Goal: Task Accomplishment & Management: Manage account settings

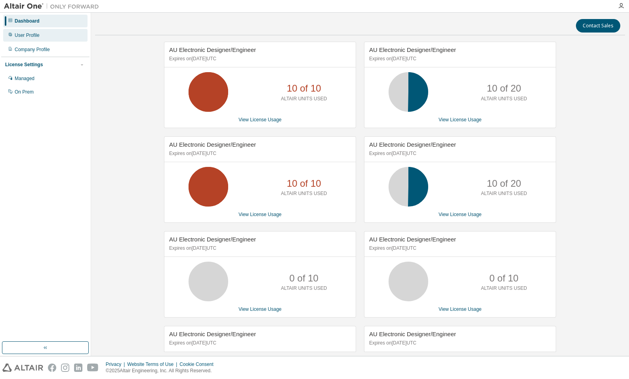
click at [59, 38] on div "User Profile" at bounding box center [45, 35] width 84 height 13
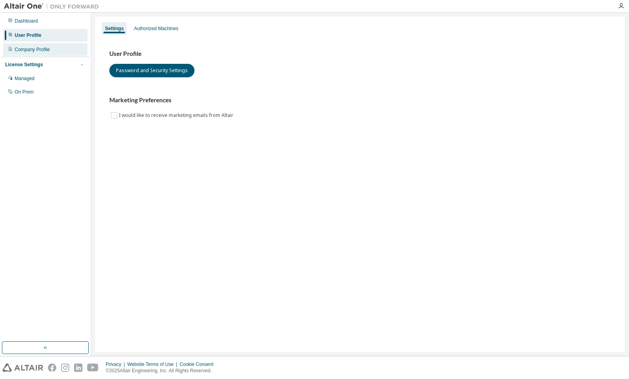
click at [57, 47] on div "Company Profile" at bounding box center [45, 49] width 84 height 13
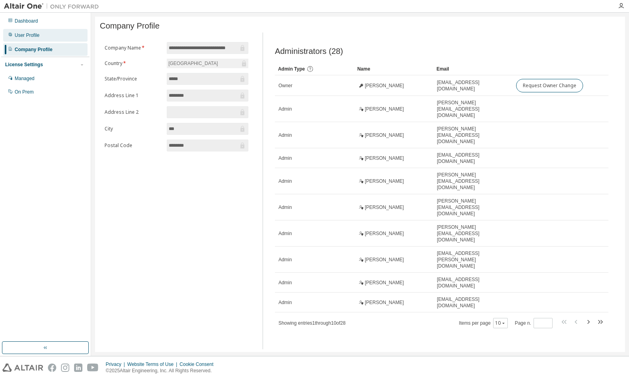
click at [46, 33] on div "User Profile" at bounding box center [45, 35] width 84 height 13
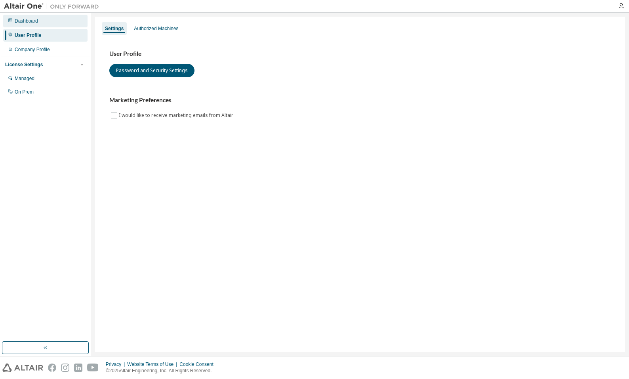
click at [41, 21] on div "Dashboard" at bounding box center [45, 21] width 84 height 13
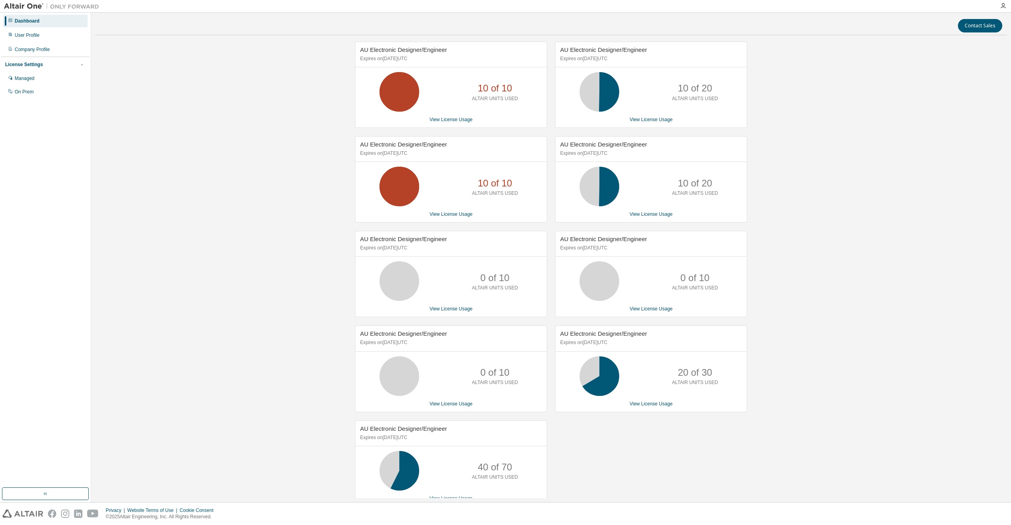
scroll to position [17, 0]
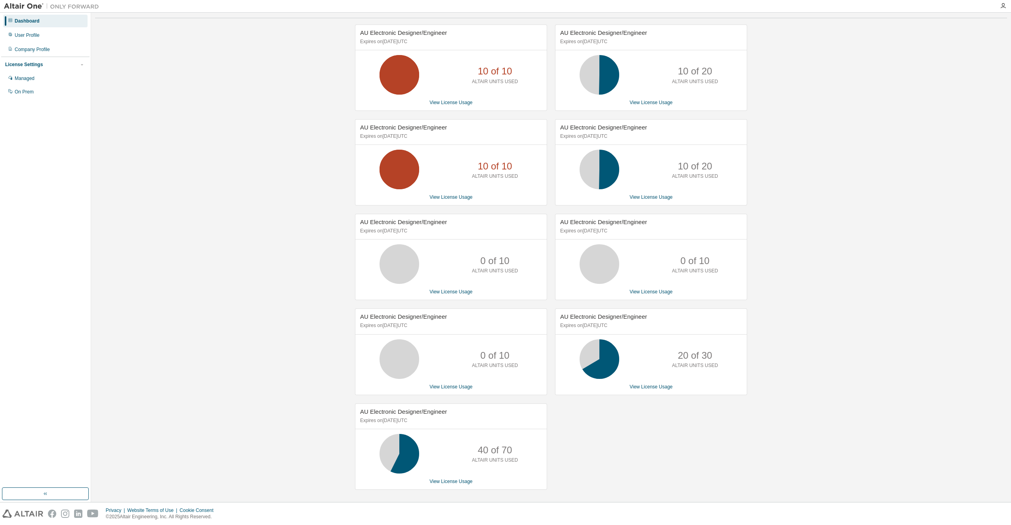
click at [422, 378] on div "40 of 70 ALTAIR UNITS USED" at bounding box center [450, 454] width 191 height 40
click at [407, 378] on icon at bounding box center [399, 454] width 20 height 20
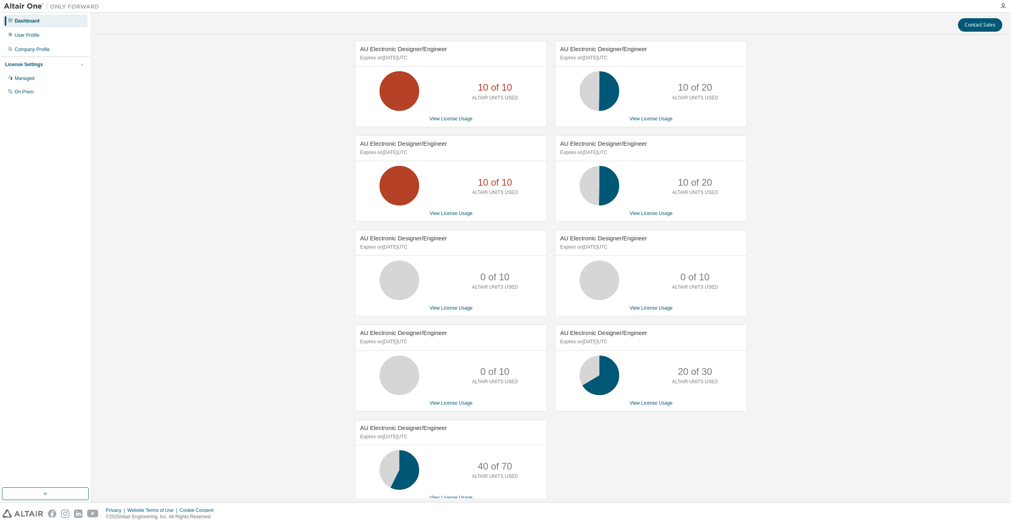
scroll to position [0, 0]
click at [451, 119] on link "View License Usage" at bounding box center [450, 120] width 43 height 6
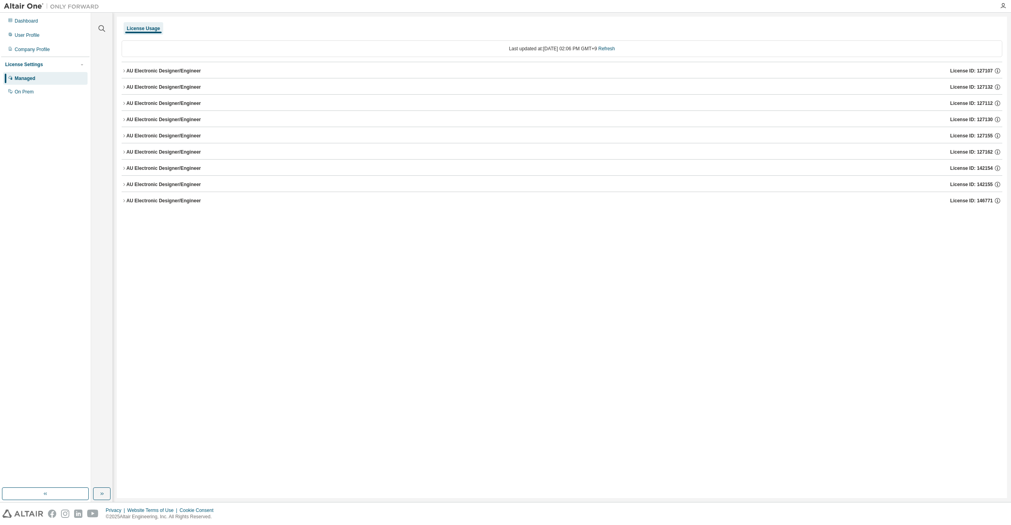
click at [150, 72] on div "AU Electronic Designer/Engineer" at bounding box center [163, 71] width 74 height 6
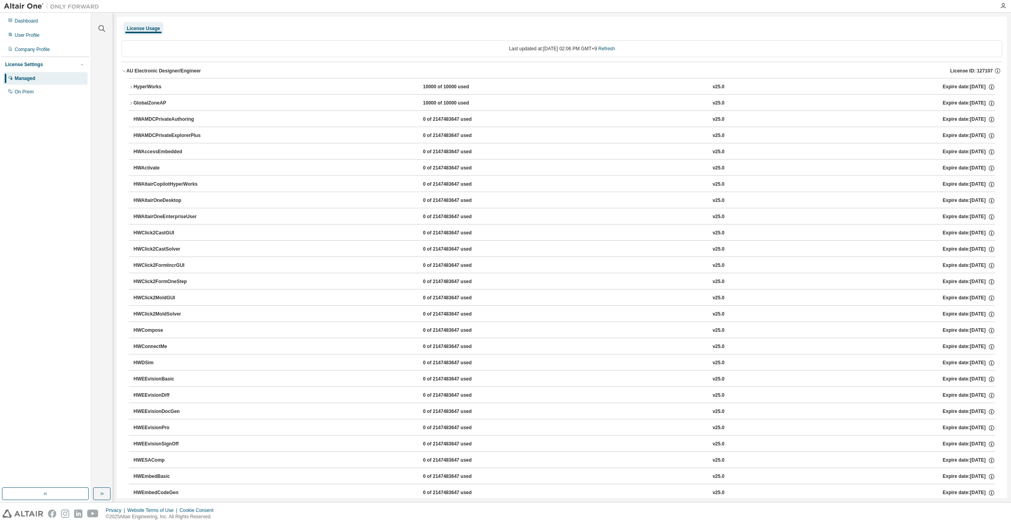
click at [150, 88] on div "HyperWorks" at bounding box center [168, 87] width 71 height 7
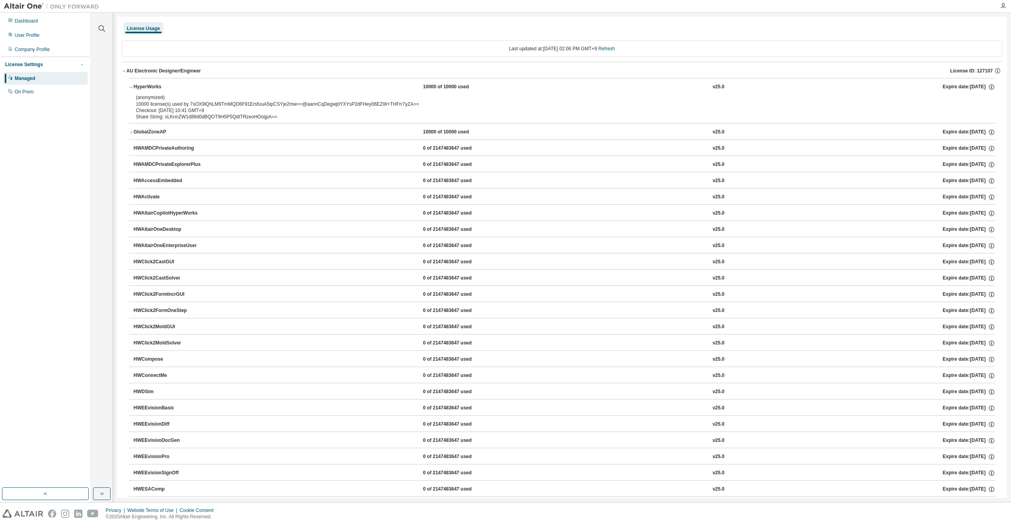
click at [150, 88] on div "HyperWorks" at bounding box center [168, 87] width 71 height 7
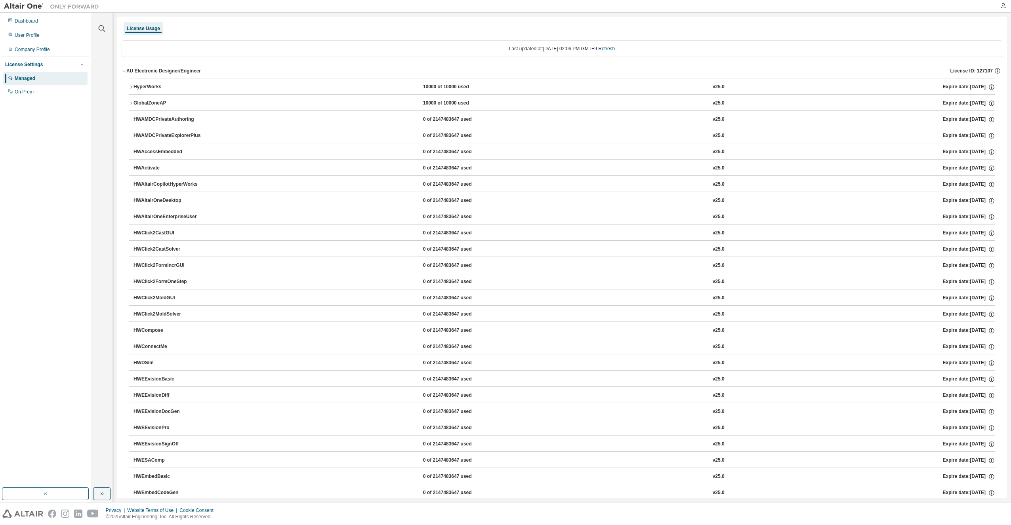
click at [158, 103] on div "GlobalZoneAP" at bounding box center [168, 103] width 71 height 7
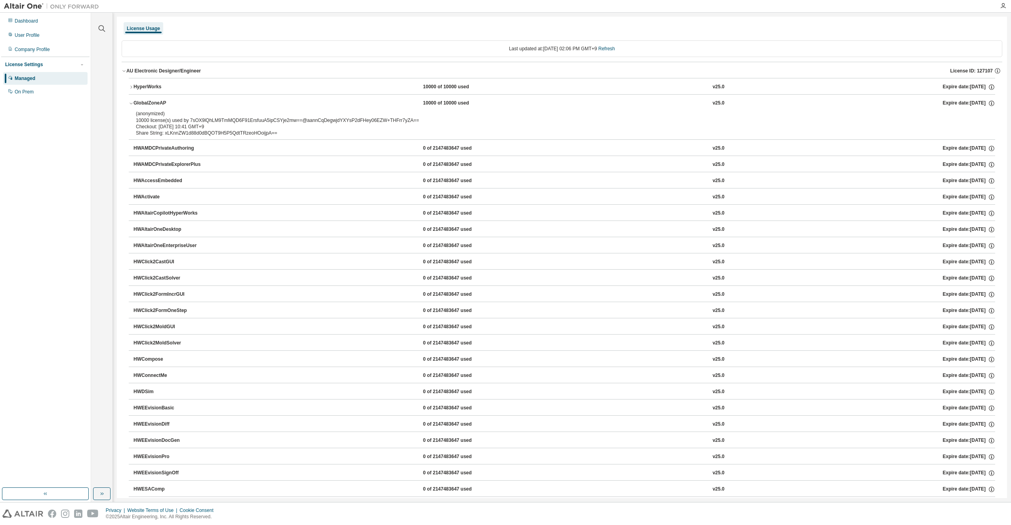
click at [150, 74] on div "AU Electronic Designer/Engineer License ID: 127107" at bounding box center [564, 70] width 876 height 7
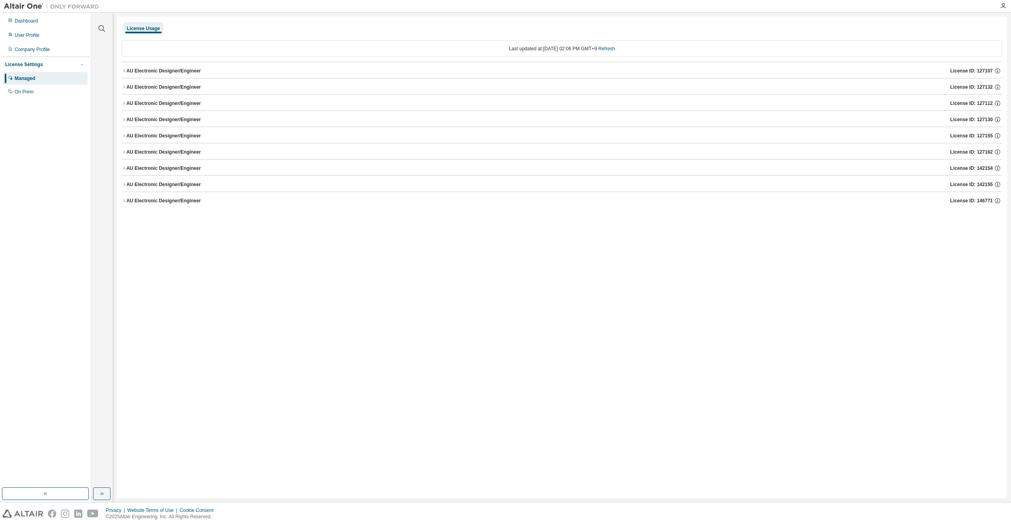
click at [154, 203] on div "AU Electronic Designer/Engineer" at bounding box center [163, 201] width 74 height 6
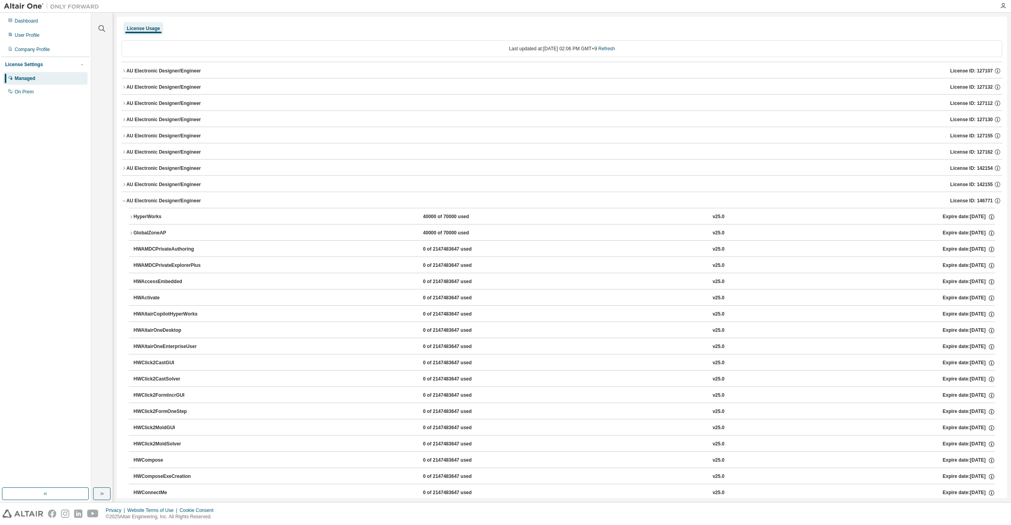
click at [153, 201] on div "AU Electronic Designer/Engineer" at bounding box center [163, 201] width 74 height 6
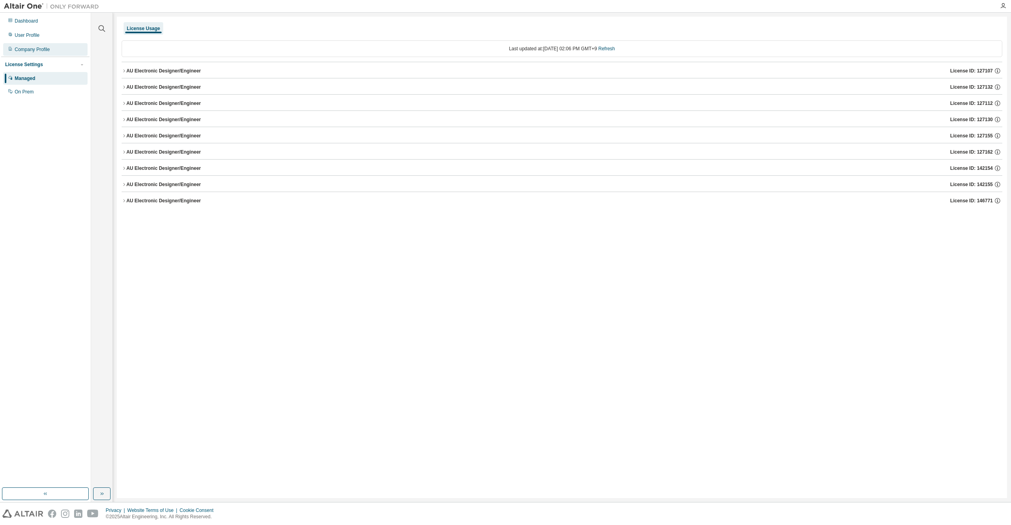
click at [51, 51] on div "Company Profile" at bounding box center [45, 49] width 84 height 13
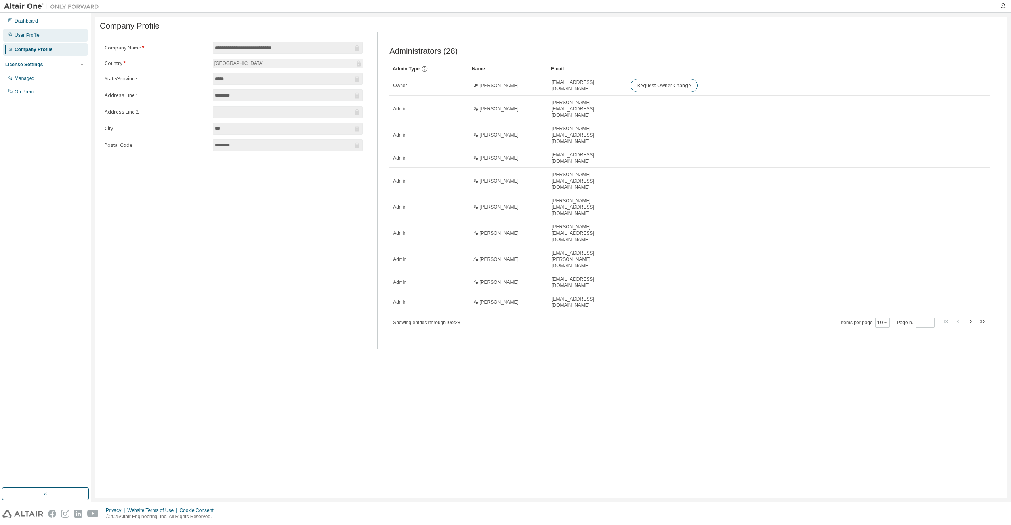
click at [27, 36] on div "User Profile" at bounding box center [27, 35] width 25 height 6
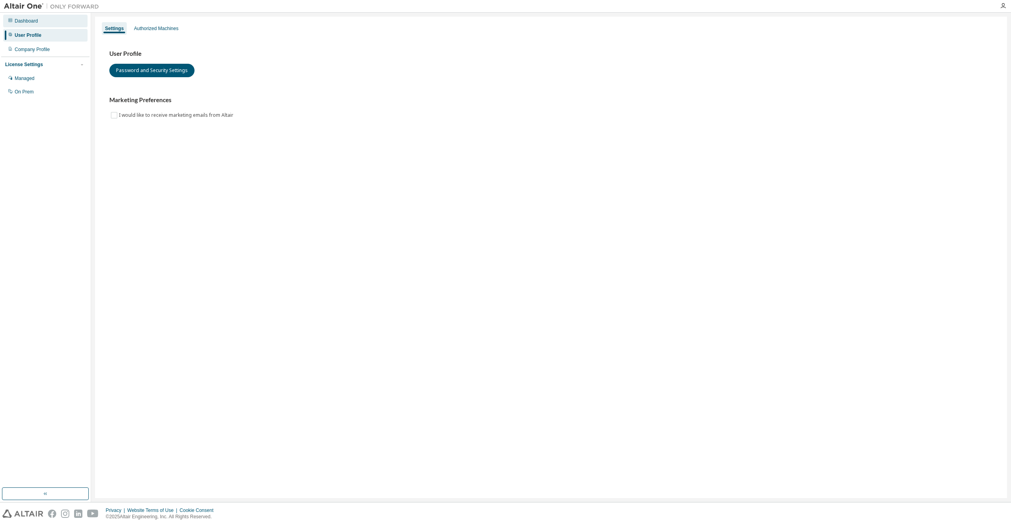
click at [25, 22] on div "Dashboard" at bounding box center [26, 21] width 23 height 6
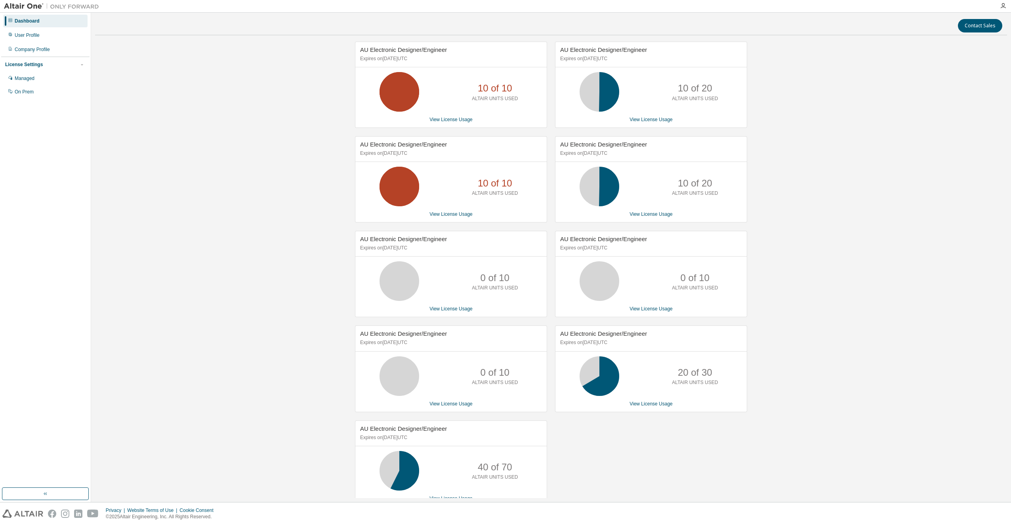
click at [394, 98] on icon at bounding box center [399, 92] width 20 height 20
